Goal: Information Seeking & Learning: Learn about a topic

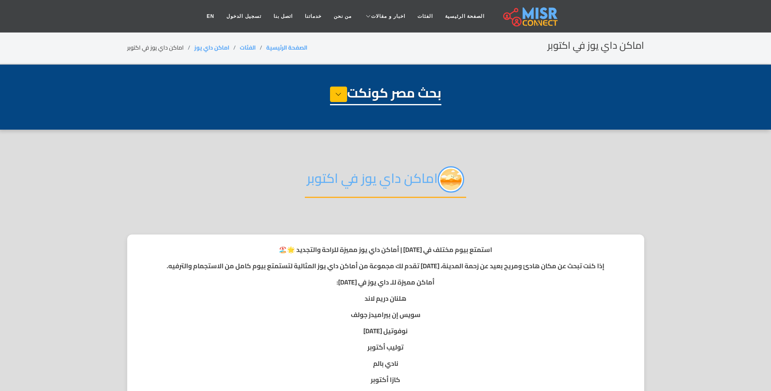
select select "**********"
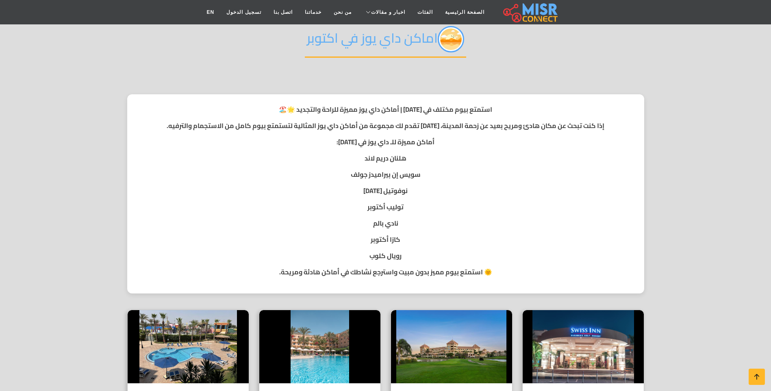
scroll to position [203, 0]
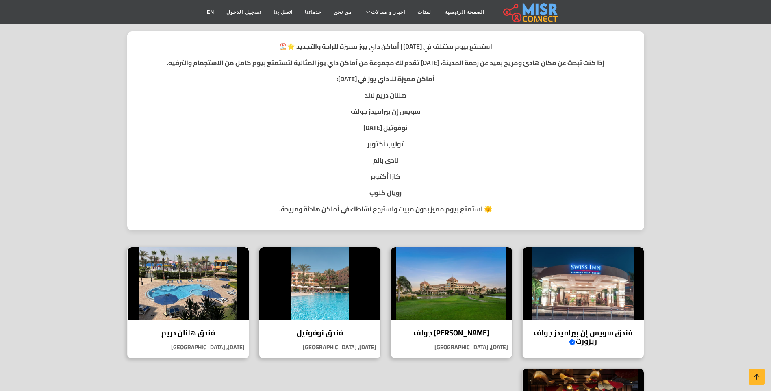
click at [214, 296] on img at bounding box center [188, 283] width 121 height 73
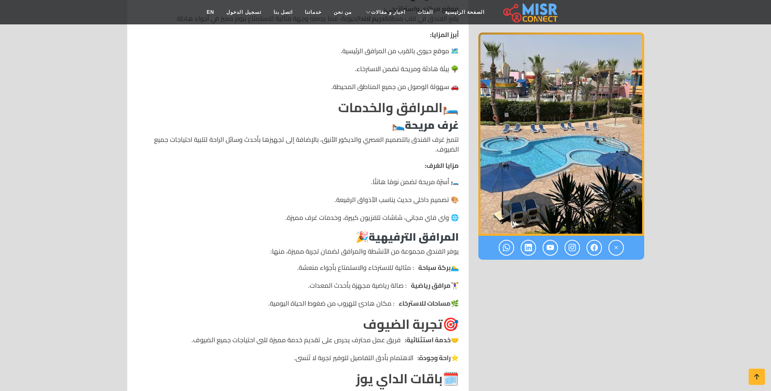
scroll to position [407, 0]
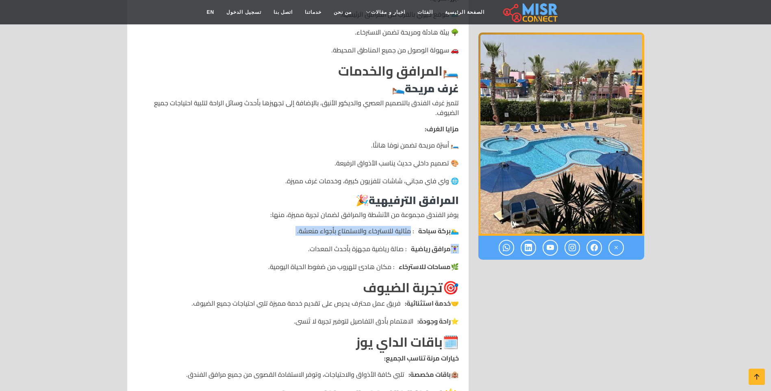
drag, startPoint x: 410, startPoint y: 233, endPoint x: 286, endPoint y: 250, distance: 124.8
click at [286, 250] on ul "🏊‍♂️ بركة سباحة : مثالية للاسترخاء والاستمتاع بأجواء منعشة. 🏋️‍♀️ مرافق رياضية …" at bounding box center [298, 249] width 322 height 46
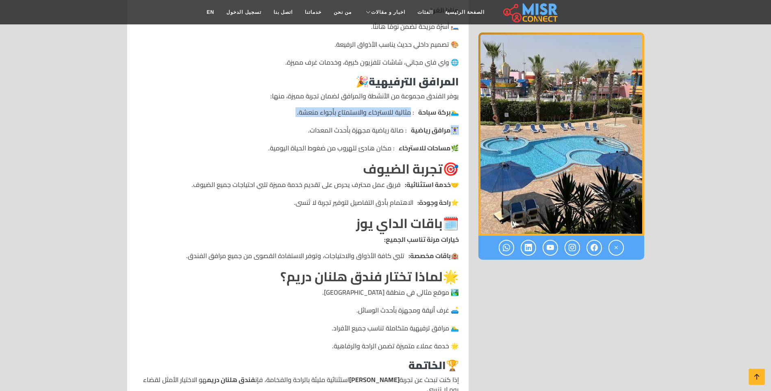
scroll to position [529, 0]
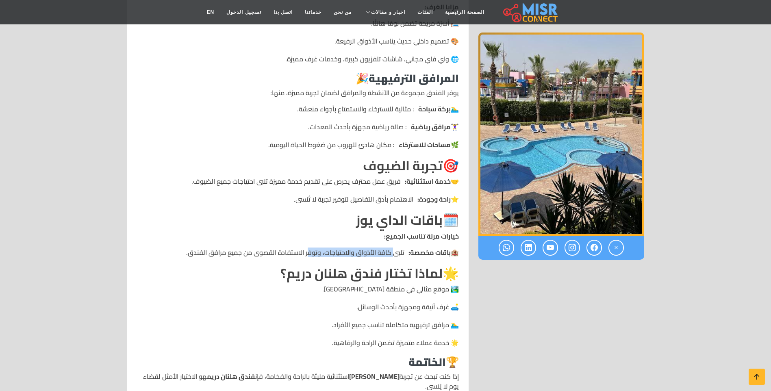
drag, startPoint x: 396, startPoint y: 253, endPoint x: 304, endPoint y: 256, distance: 92.0
click at [304, 256] on li "🏨 باقات مخصصة: تلبي كافة الأذواق والاحتياجات، وتوفر الاستفادة القصوى من جميع مر…" at bounding box center [298, 253] width 322 height 10
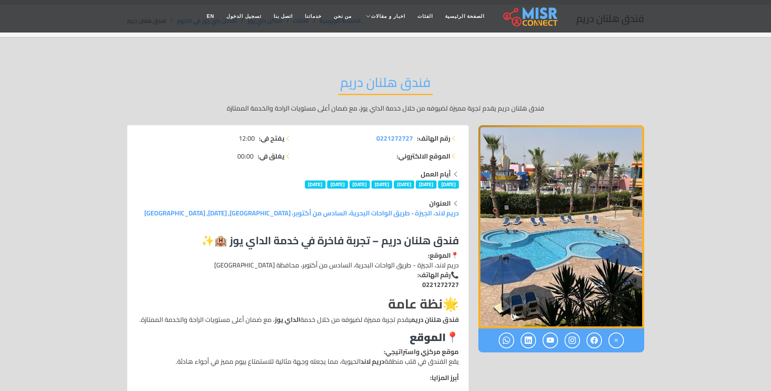
scroll to position [41, 0]
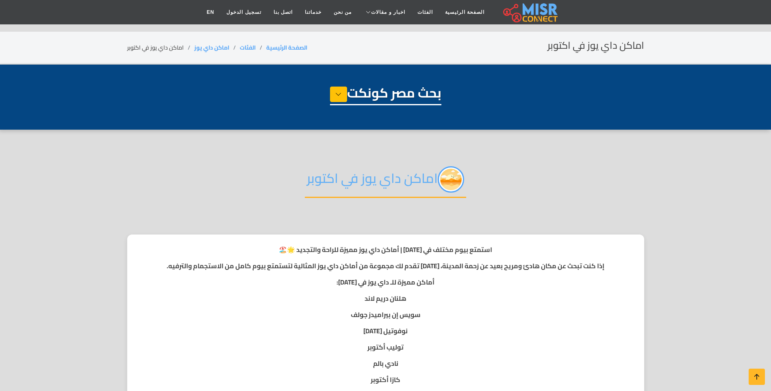
select select "**********"
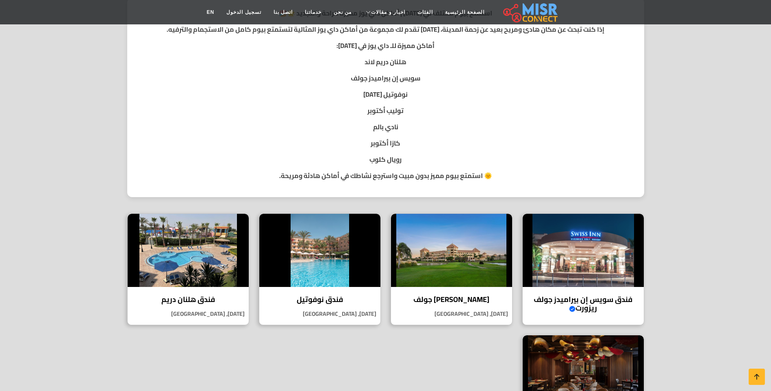
scroll to position [244, 0]
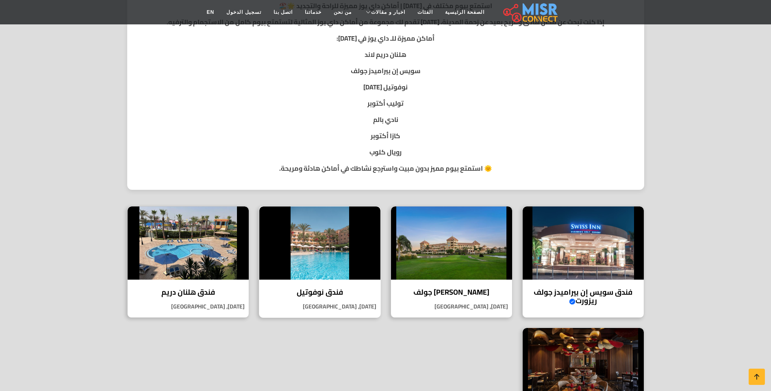
click at [300, 256] on img at bounding box center [319, 243] width 121 height 73
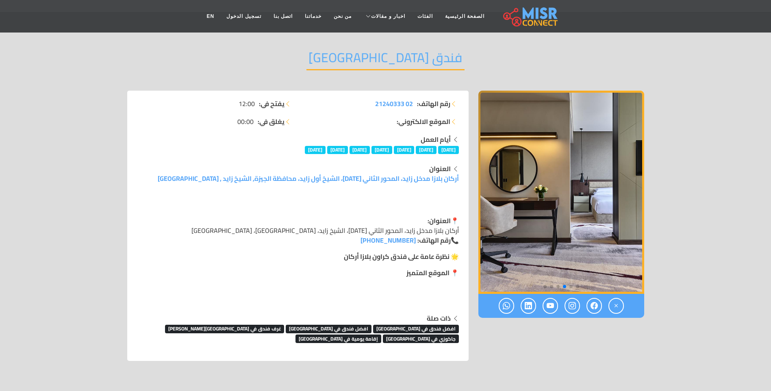
scroll to position [41, 0]
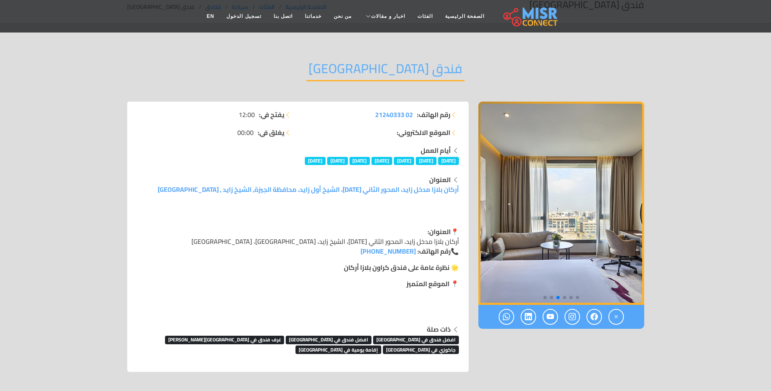
click at [546, 297] on span "Go to slide 6" at bounding box center [545, 297] width 3 height 3
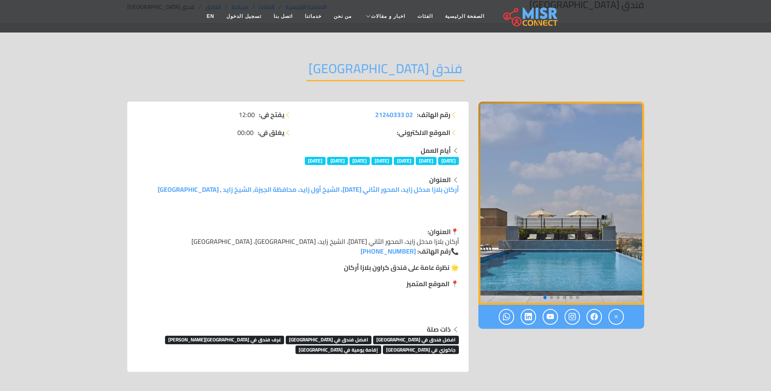
click at [551, 297] on span "Go to slide 5" at bounding box center [551, 297] width 3 height 3
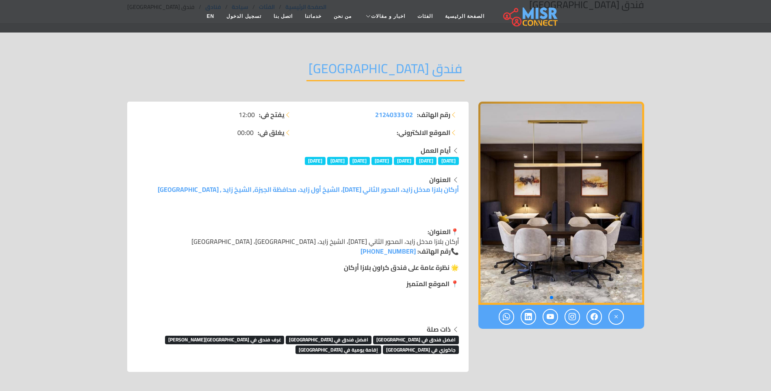
click at [557, 298] on span "Go to slide 4" at bounding box center [558, 297] width 3 height 3
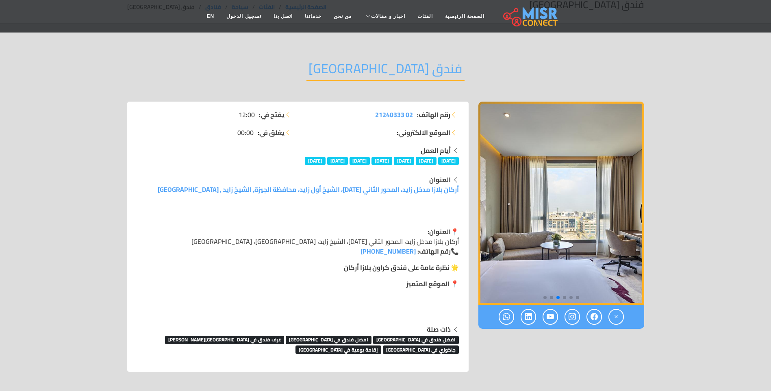
click at [563, 298] on span "Go to slide 3" at bounding box center [564, 297] width 3 height 3
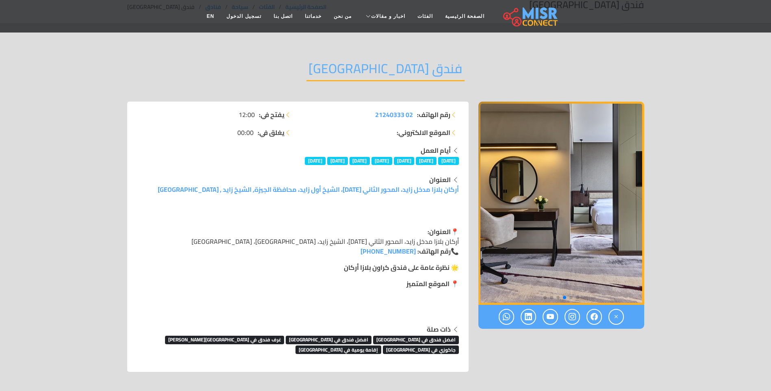
click at [570, 298] on span "Go to slide 2" at bounding box center [571, 297] width 3 height 3
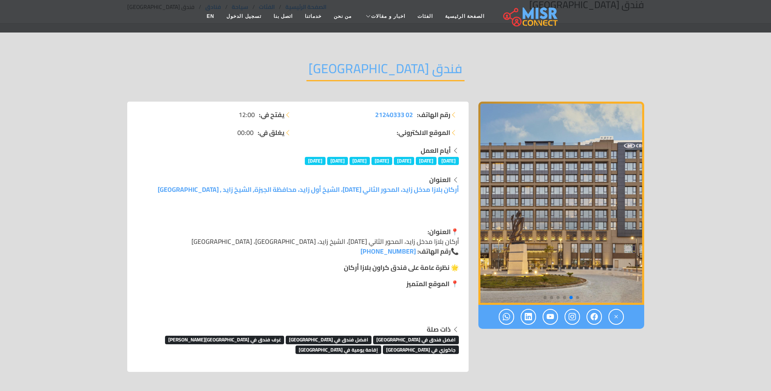
click at [576, 297] on span "Go to slide 1" at bounding box center [577, 297] width 3 height 3
